Goal: Transaction & Acquisition: Purchase product/service

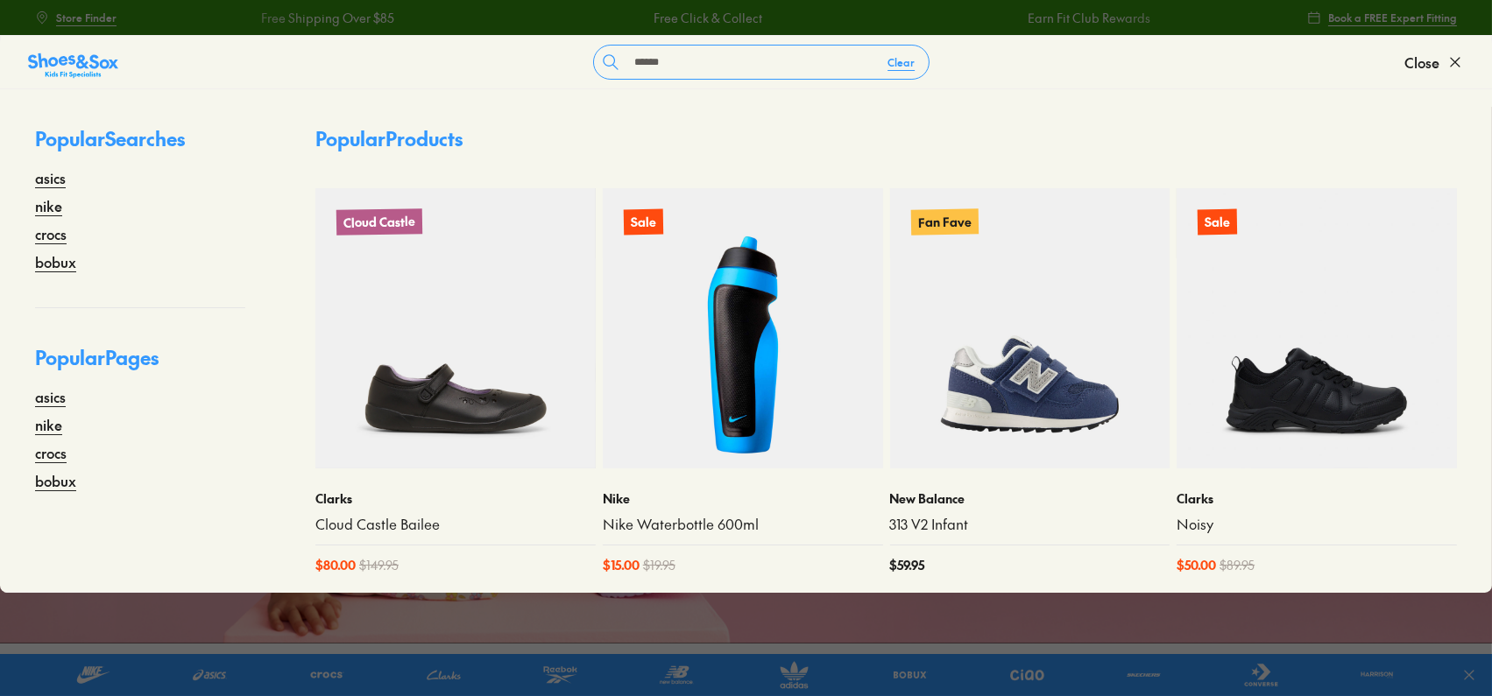
type input "******"
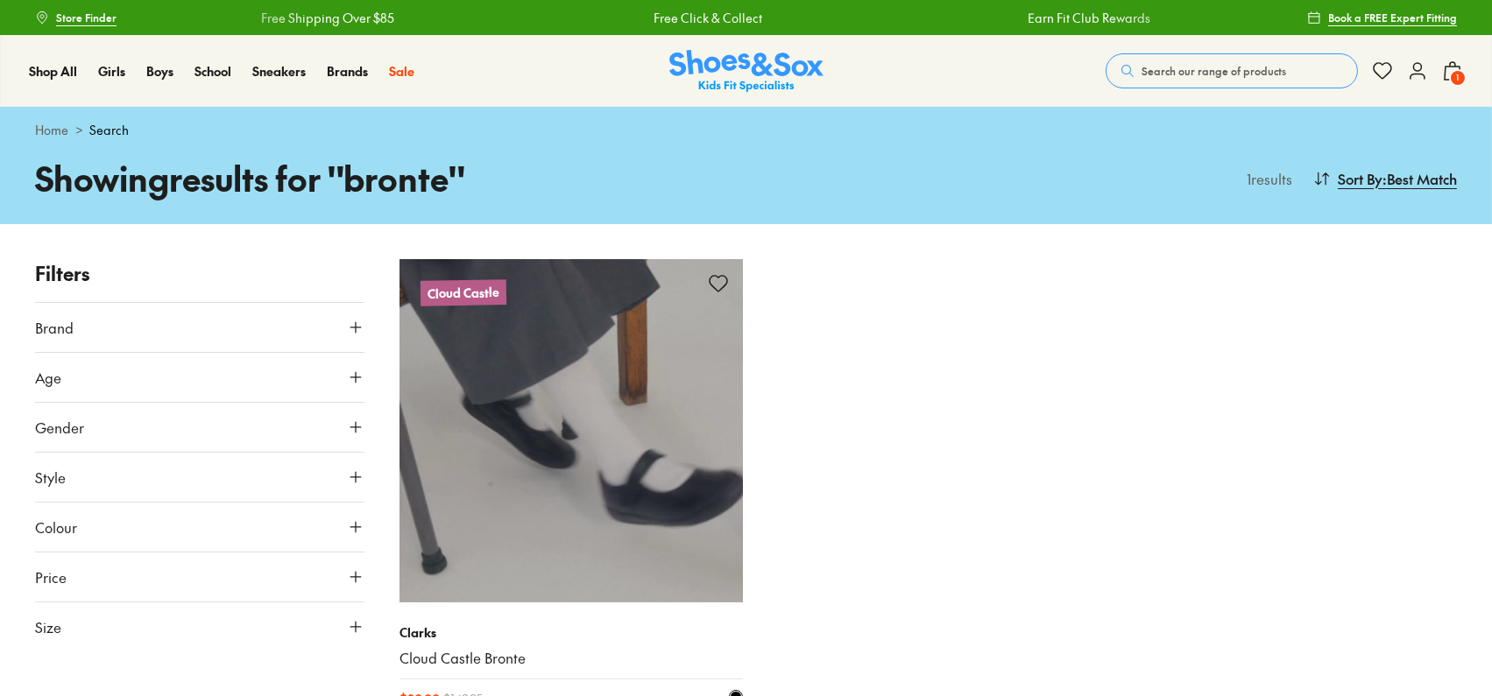
click at [663, 520] on img at bounding box center [570, 430] width 343 height 343
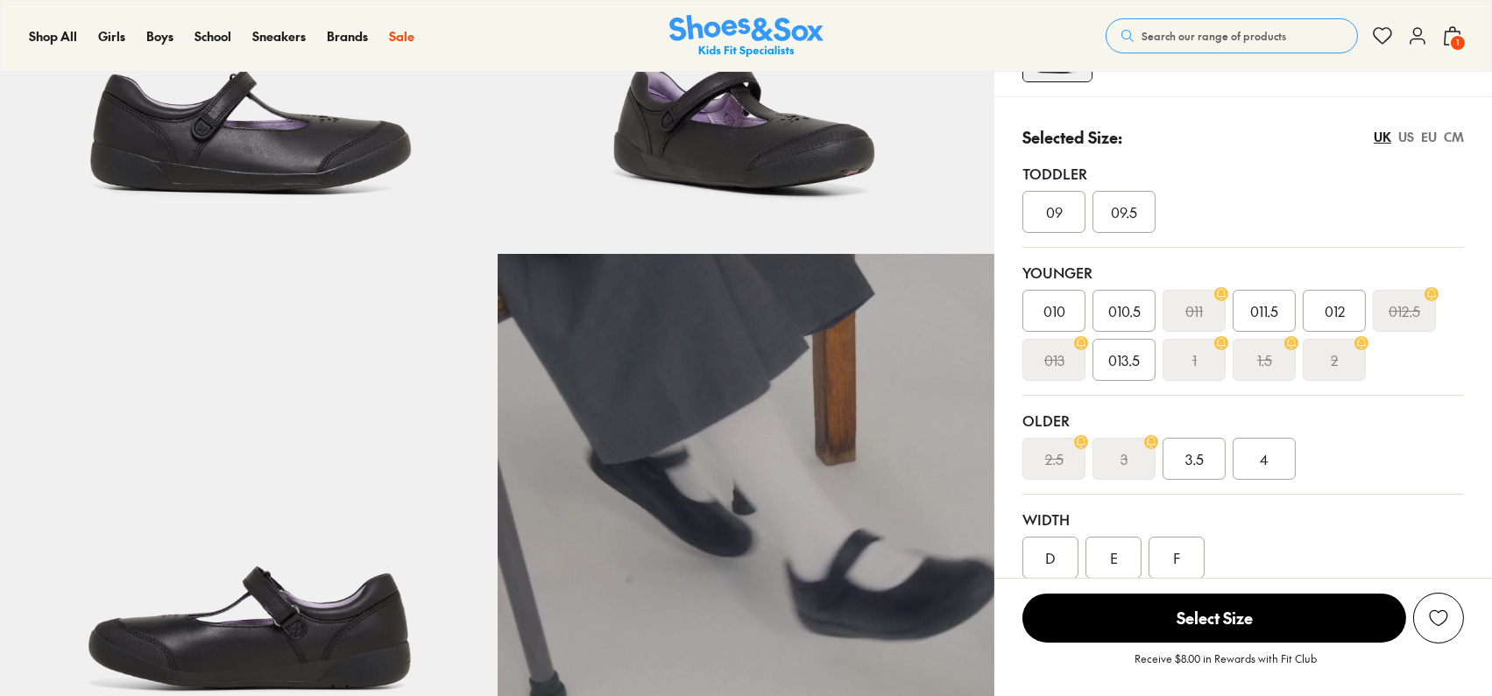
select select "*"
